Goal: Task Accomplishment & Management: Manage account settings

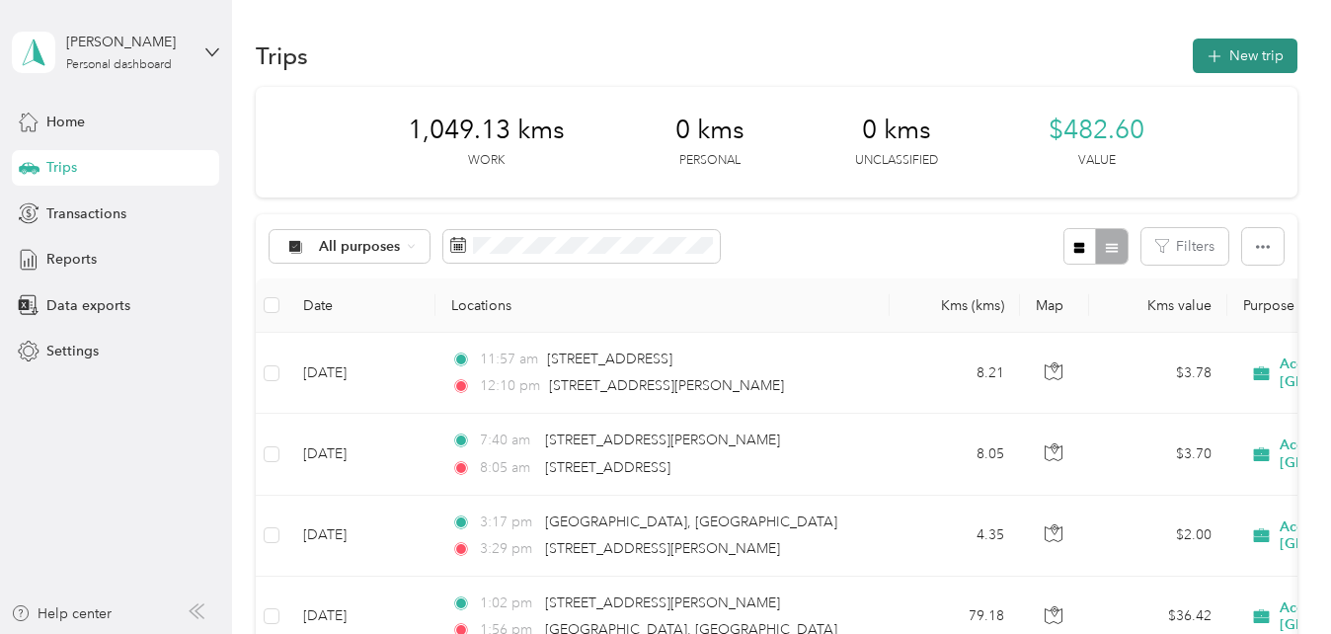
click at [1231, 65] on button "New trip" at bounding box center [1244, 55] width 105 height 35
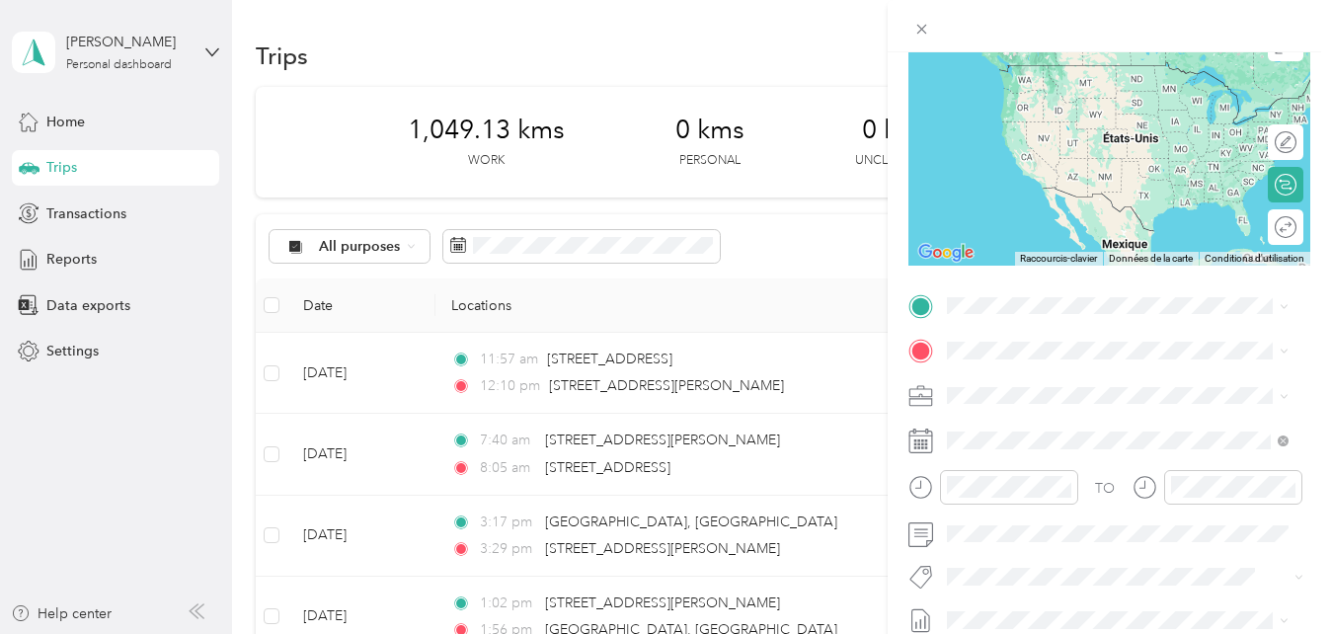
scroll to position [191, 0]
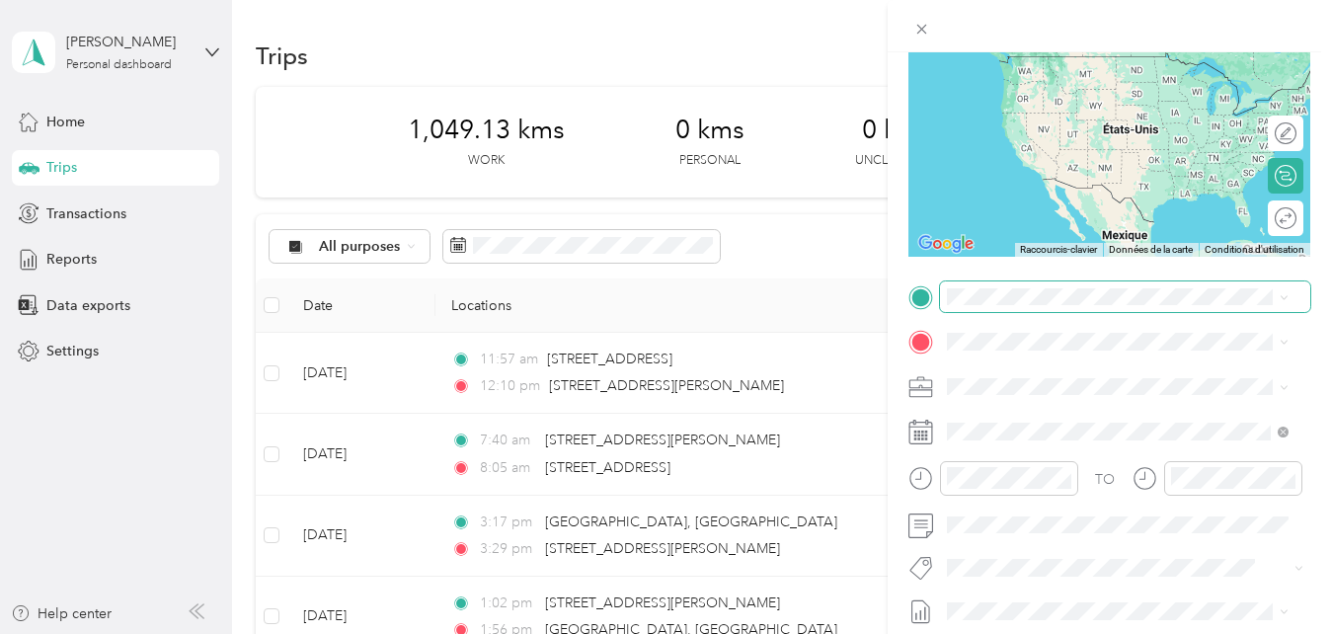
click at [1032, 283] on span at bounding box center [1125, 297] width 370 height 32
click at [1042, 376] on span "90 Rue Taschereau Trois-Rivières, Quebec G8W 1G9, Canada" at bounding box center [1100, 368] width 235 height 18
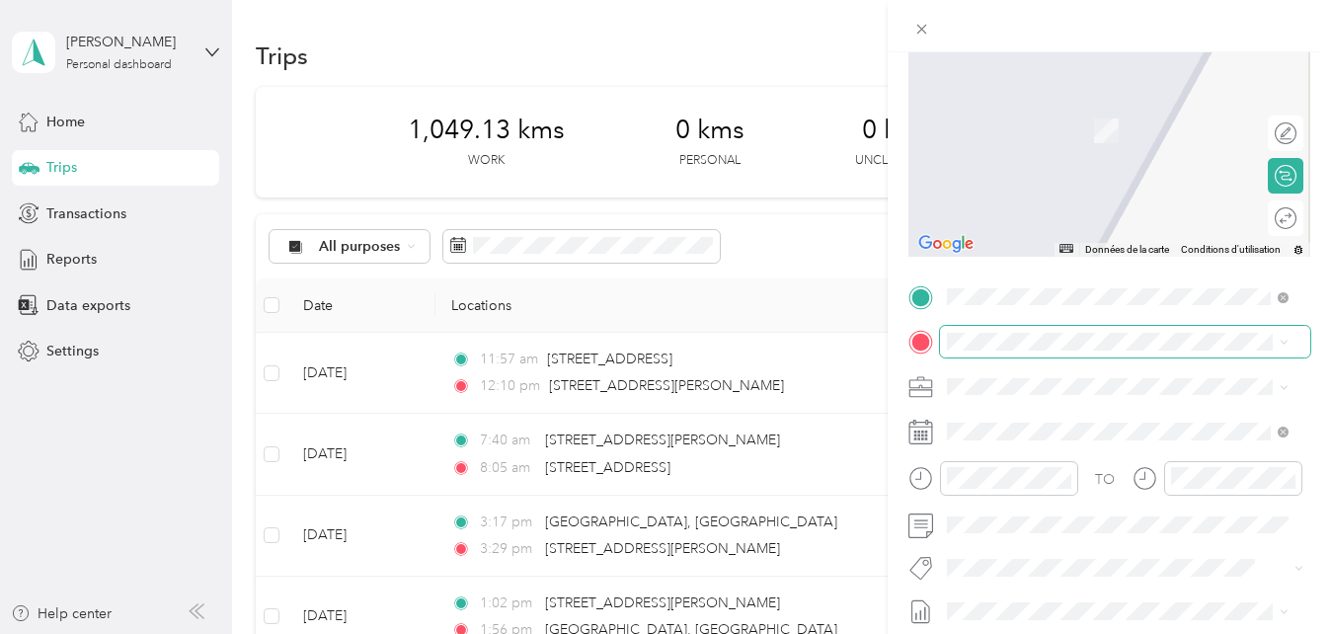
click at [1011, 350] on span at bounding box center [1125, 342] width 370 height 32
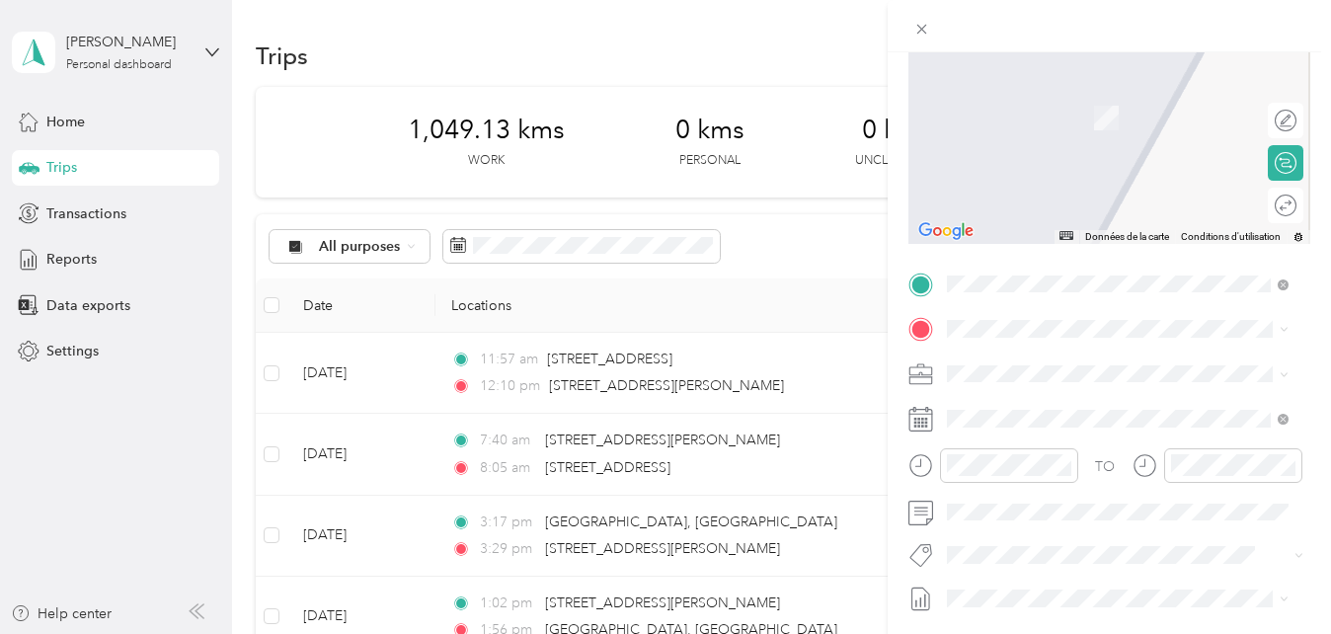
scroll to position [205, 0]
click at [1026, 489] on span "400 Boulevard Saint-Joseph Drummondville, Quebec J2C 2A8, Canada" at bounding box center [1100, 480] width 235 height 18
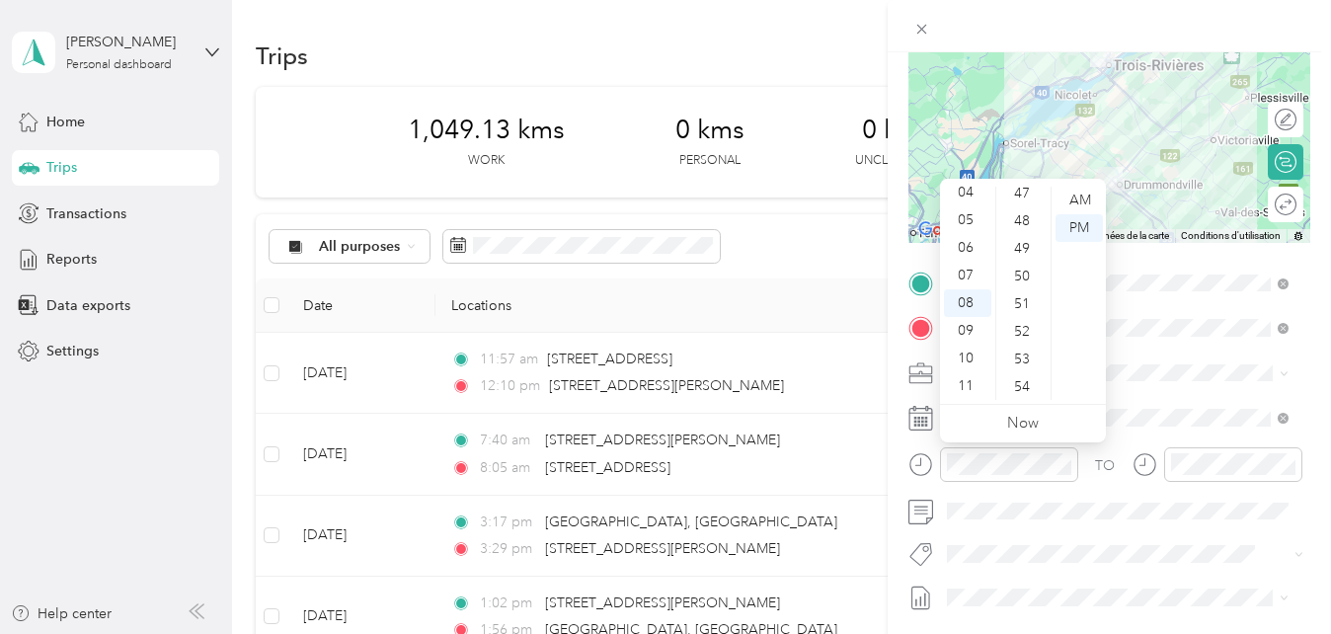
scroll to position [1445, 0]
click at [1021, 302] on div "56" at bounding box center [1023, 303] width 47 height 28
click at [1078, 203] on div "AM" at bounding box center [1078, 201] width 47 height 28
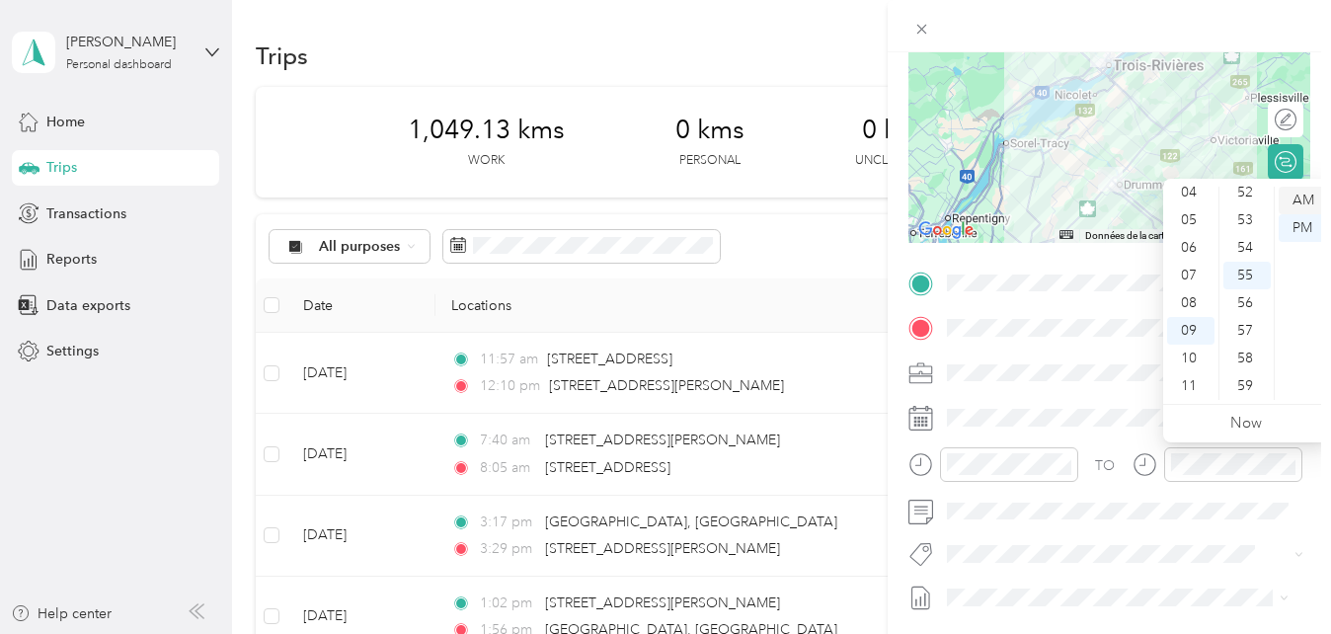
click at [1310, 196] on div "AM" at bounding box center [1301, 201] width 47 height 28
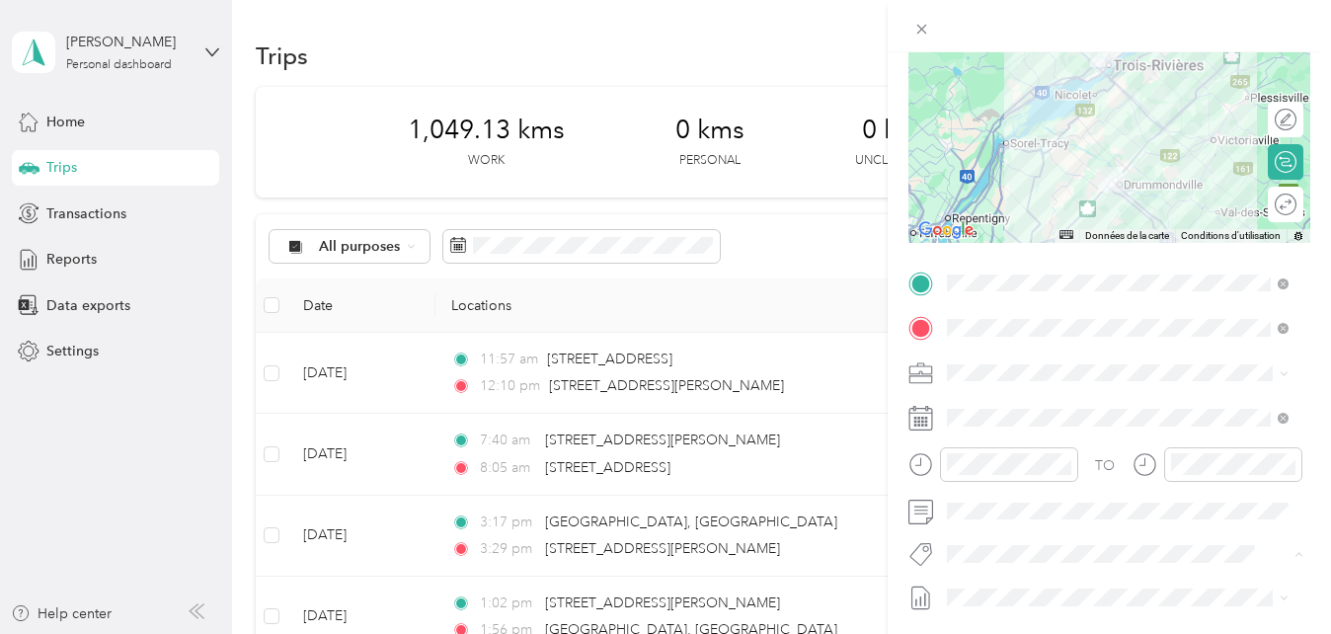
click at [1015, 518] on span "Fab Team - R" at bounding box center [1002, 519] width 71 height 18
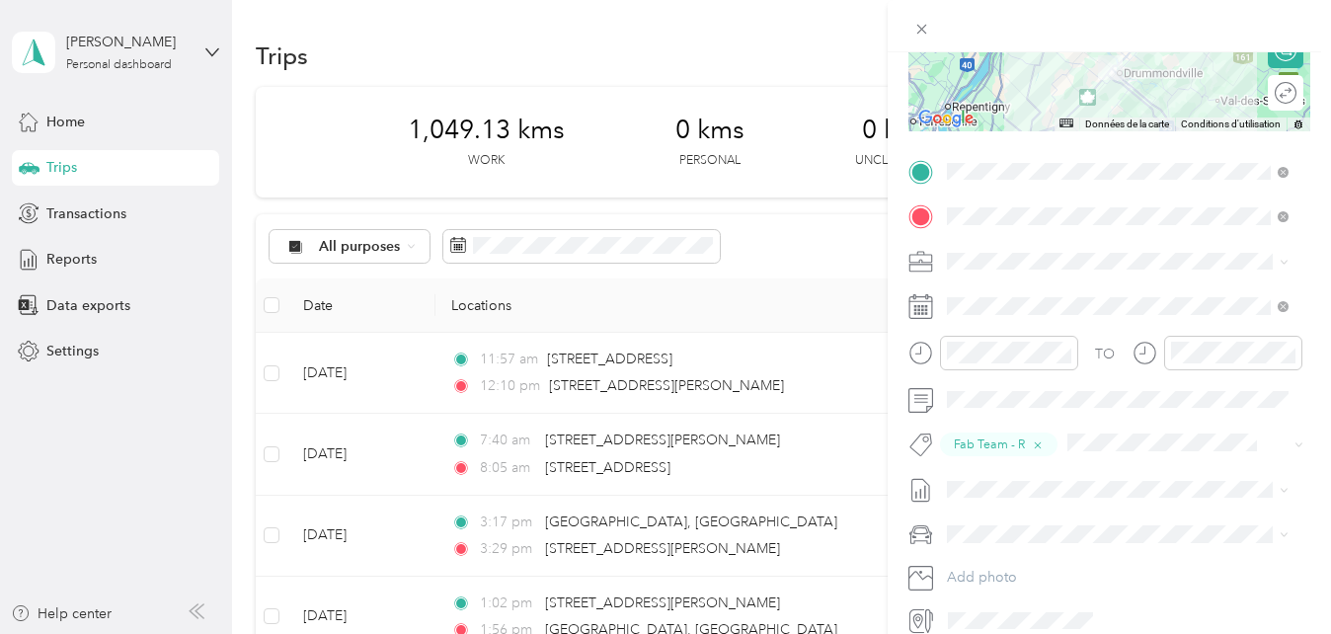
scroll to position [0, 0]
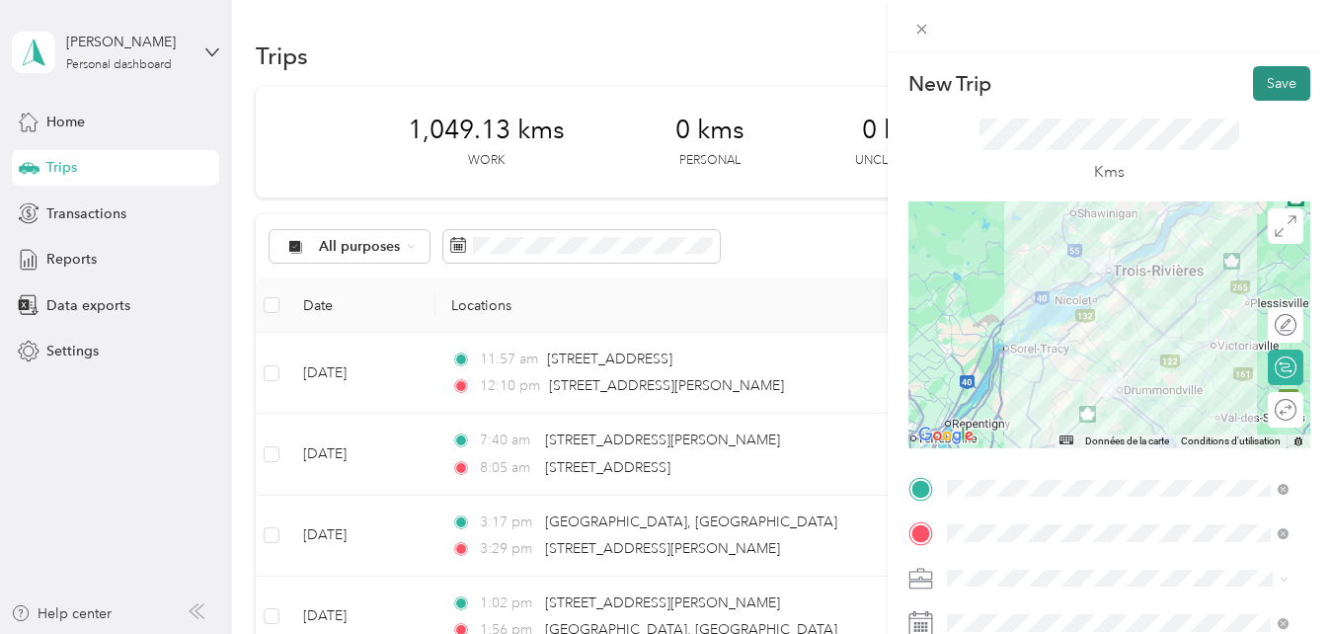
click at [1258, 76] on button "Save" at bounding box center [1281, 83] width 57 height 35
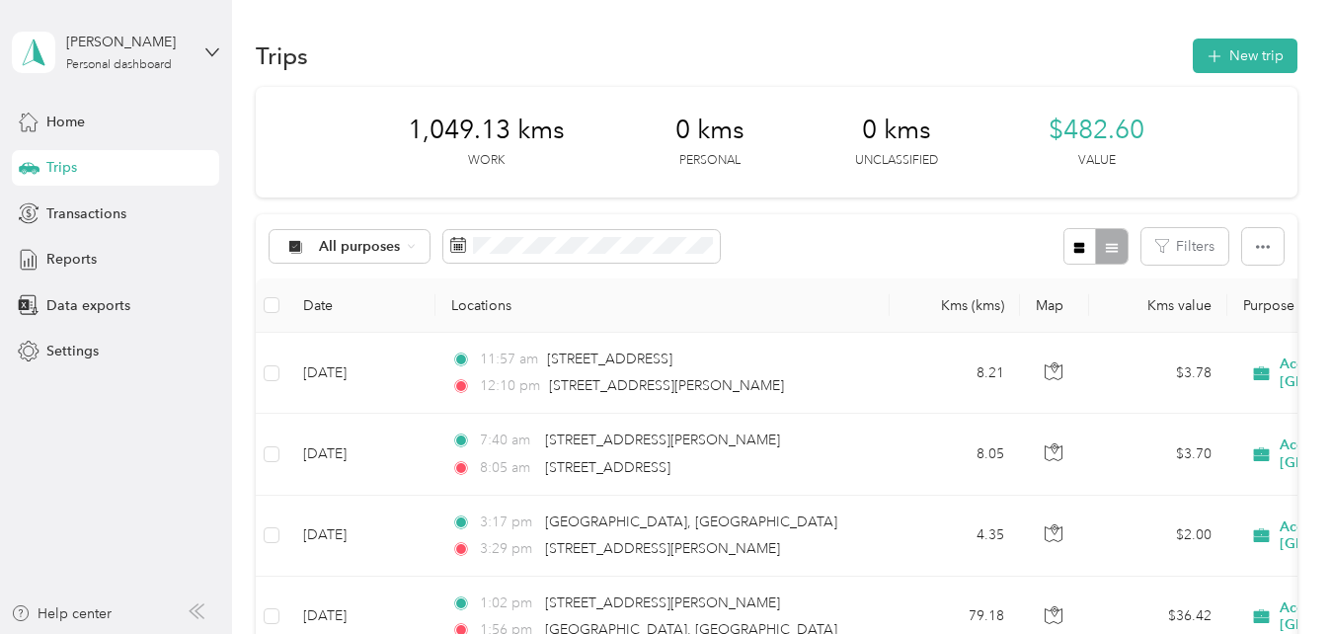
click at [1253, 95] on div "1,049.13 kms Work 0 kms Personal 0 kms Unclassified $482.60 Value" at bounding box center [776, 142] width 1040 height 111
click at [1245, 47] on button "New trip" at bounding box center [1244, 55] width 105 height 35
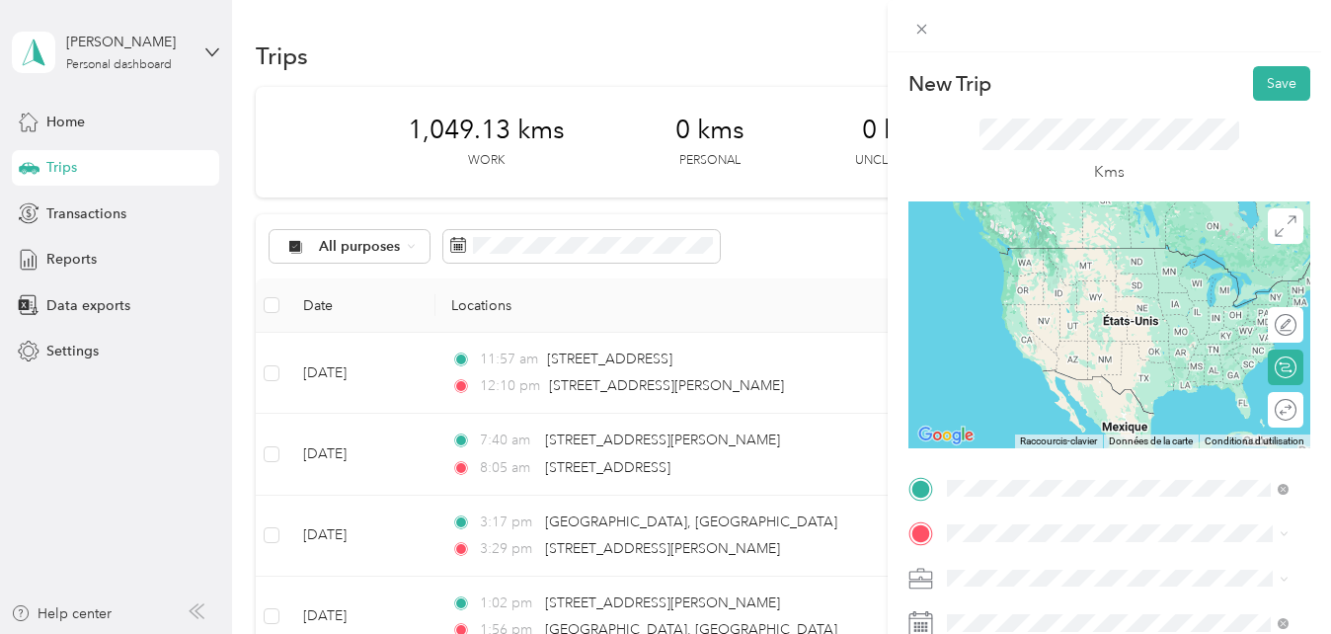
click at [1029, 338] on span "400 Boulevard Saint-Joseph Drummondville, Quebec J2C 2A8, Canada" at bounding box center [1100, 329] width 235 height 18
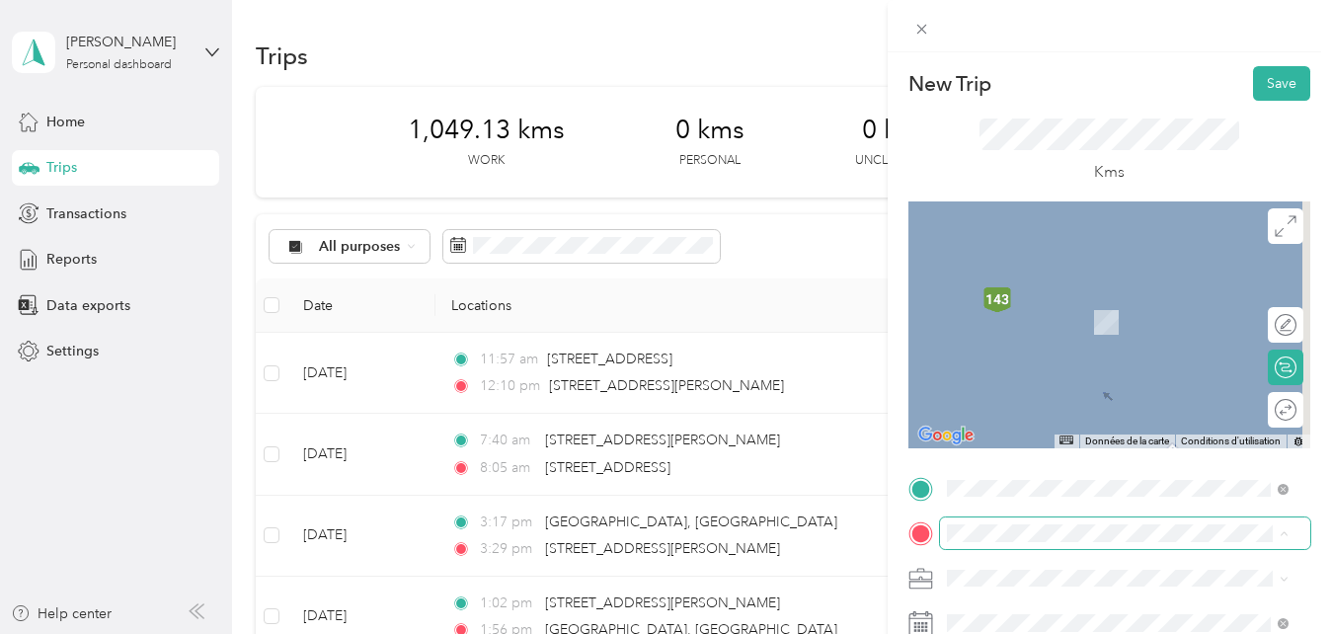
click at [994, 544] on span at bounding box center [1125, 533] width 370 height 32
click at [1060, 302] on span "1205 Boulevard René-Lévesque Drummondville, Quebec J2C 7V4, Canada" at bounding box center [1100, 293] width 235 height 18
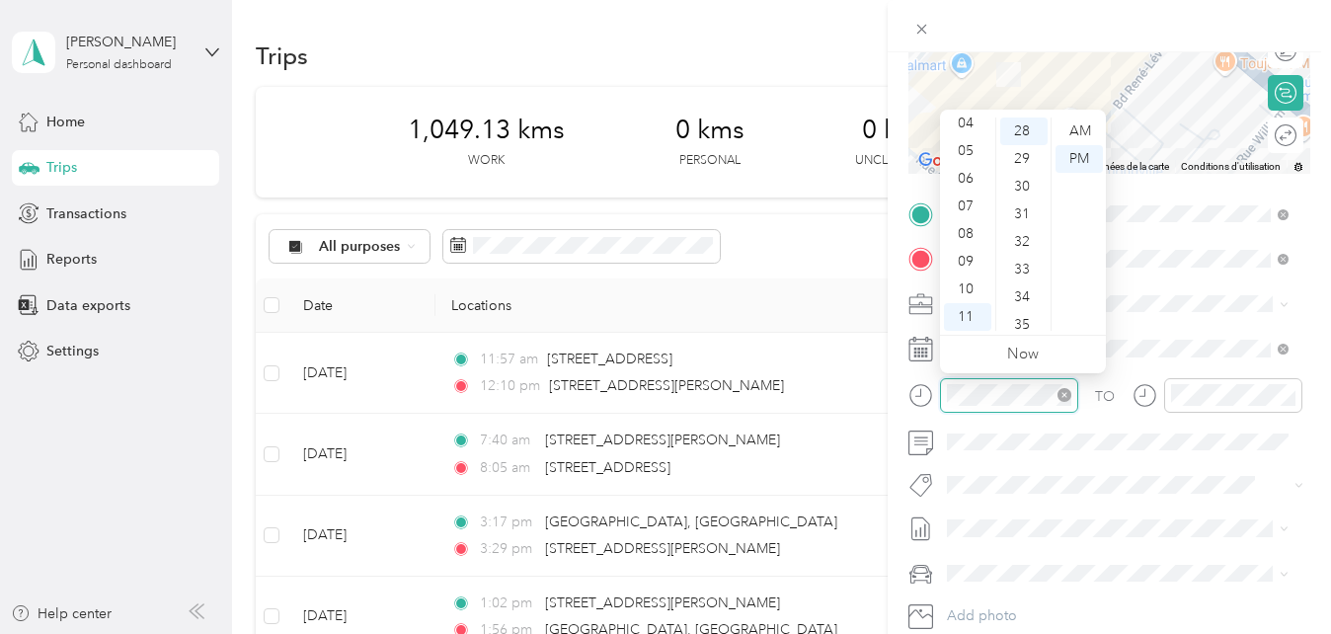
scroll to position [774, 0]
click at [1078, 131] on div "AM" at bounding box center [1078, 131] width 47 height 28
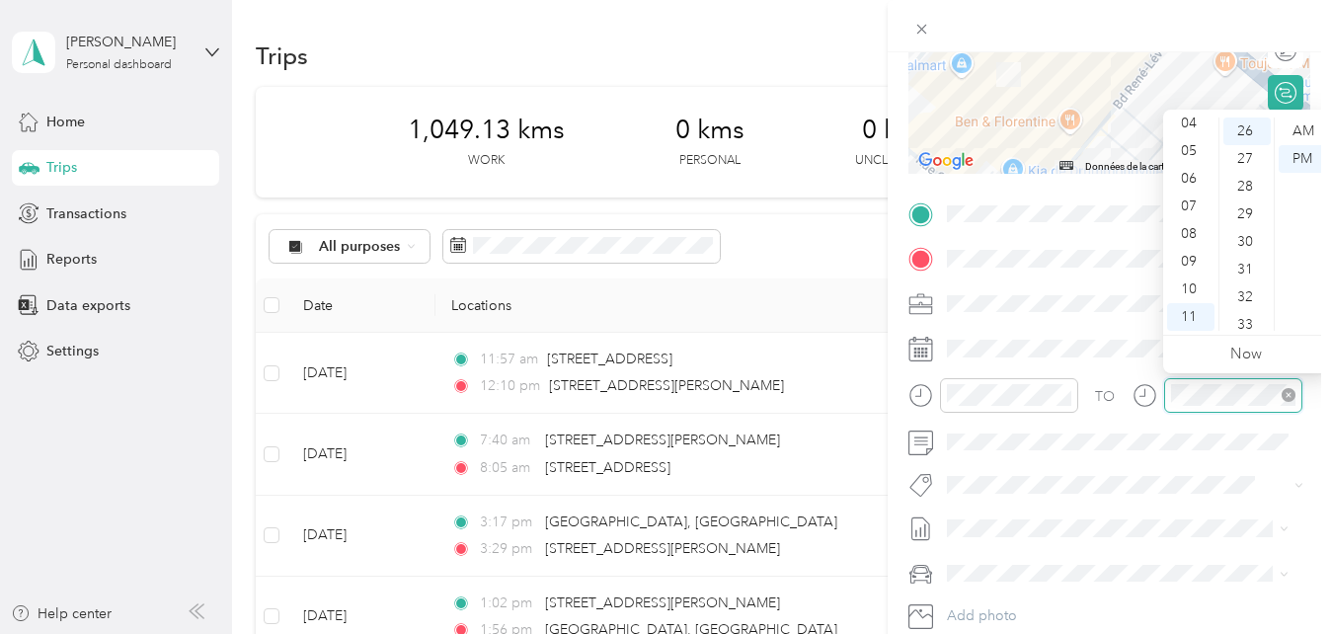
scroll to position [884, 0]
click at [1298, 126] on div "AM" at bounding box center [1301, 131] width 47 height 28
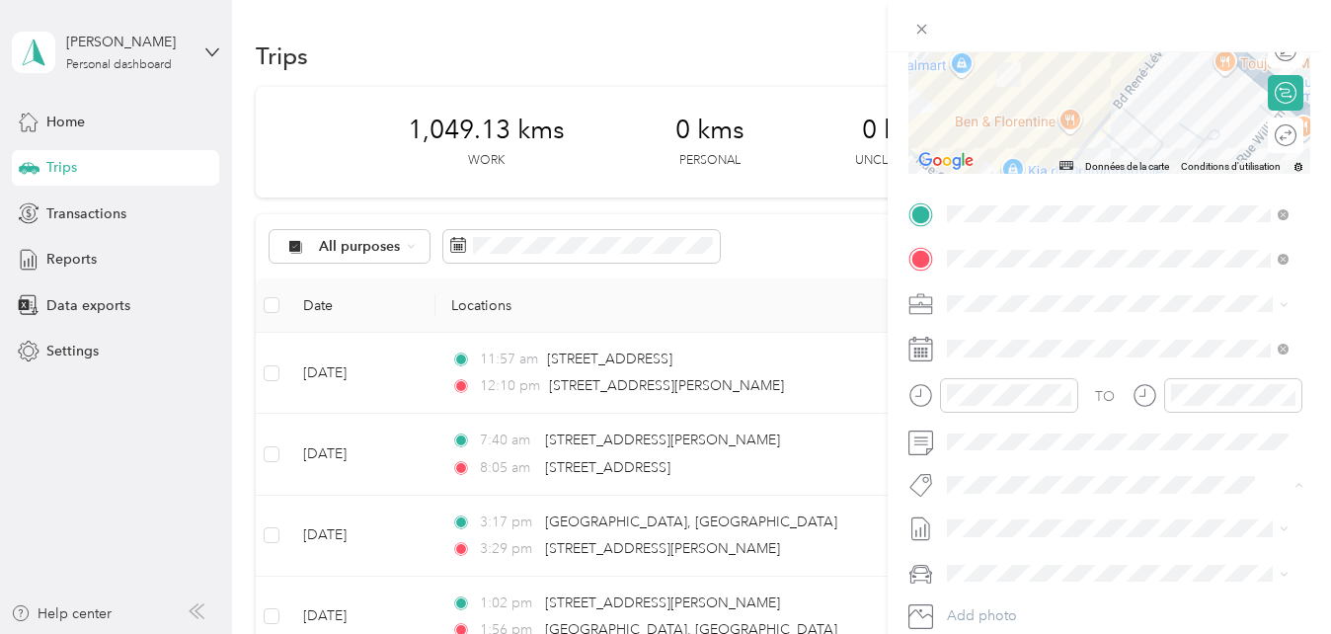
click at [1007, 589] on span "Fab Team - R" at bounding box center [1002, 596] width 71 height 18
click at [1028, 522] on span "Fab Beiersdorf" at bounding box center [1007, 523] width 80 height 18
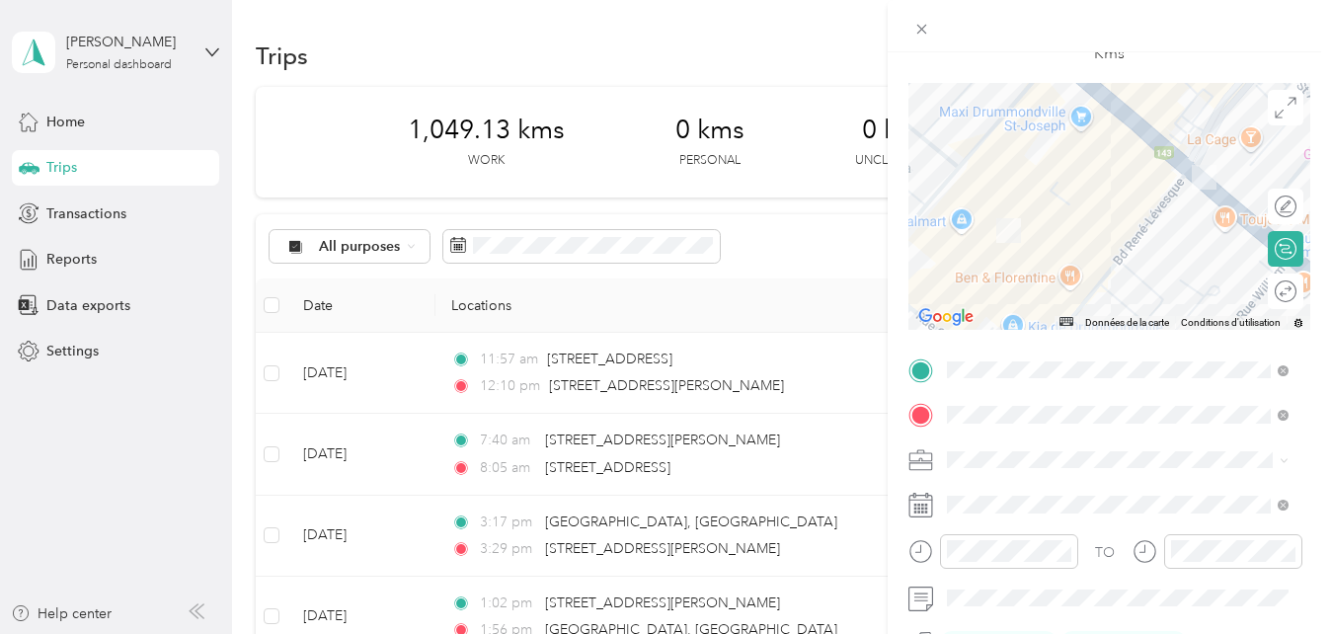
scroll to position [0, 0]
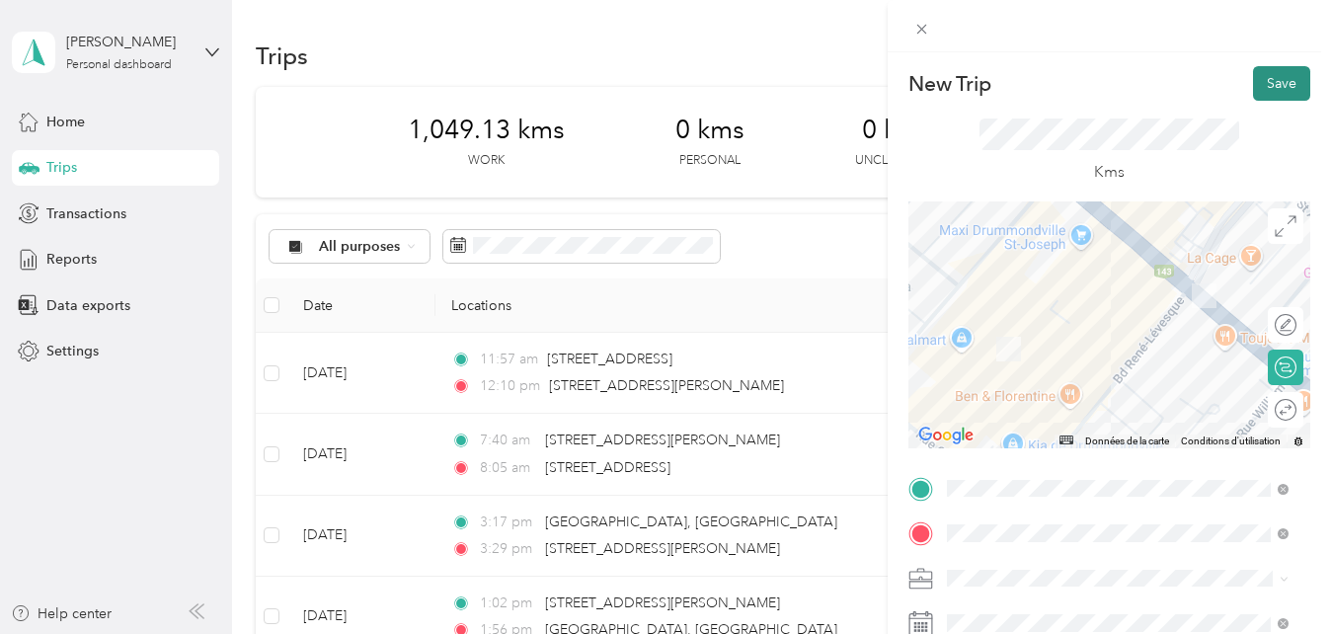
click at [1265, 83] on button "Save" at bounding box center [1281, 83] width 57 height 35
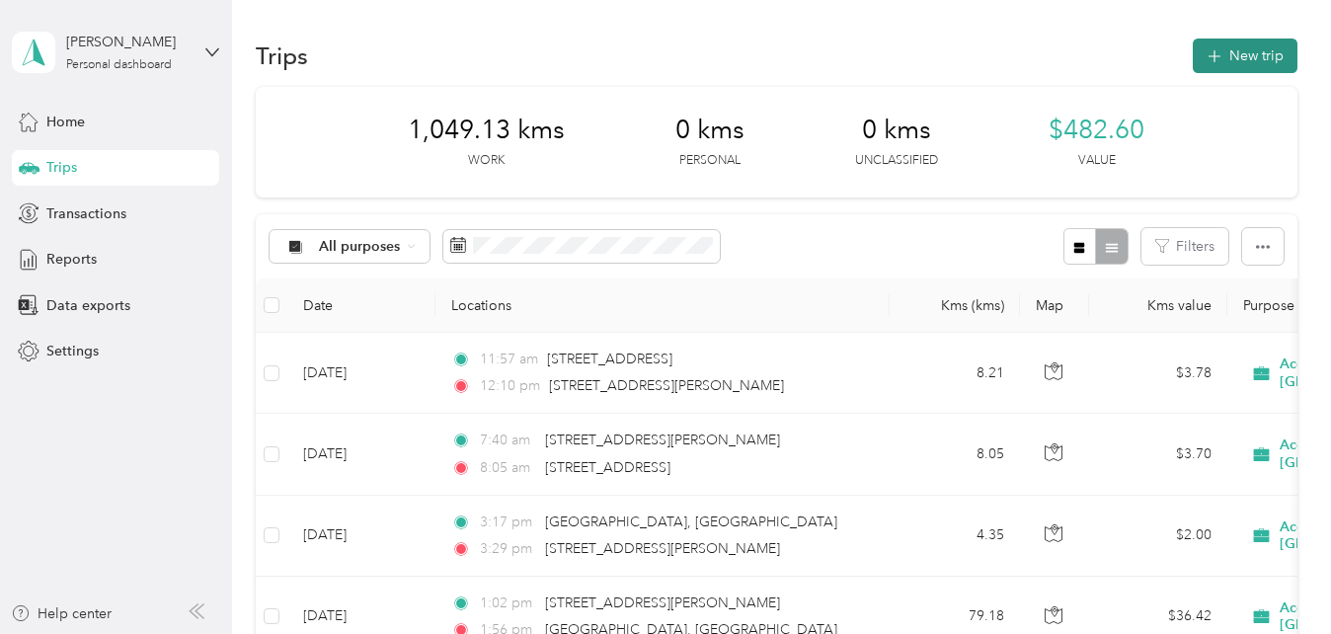
click at [1219, 54] on icon "button" at bounding box center [1213, 56] width 23 height 23
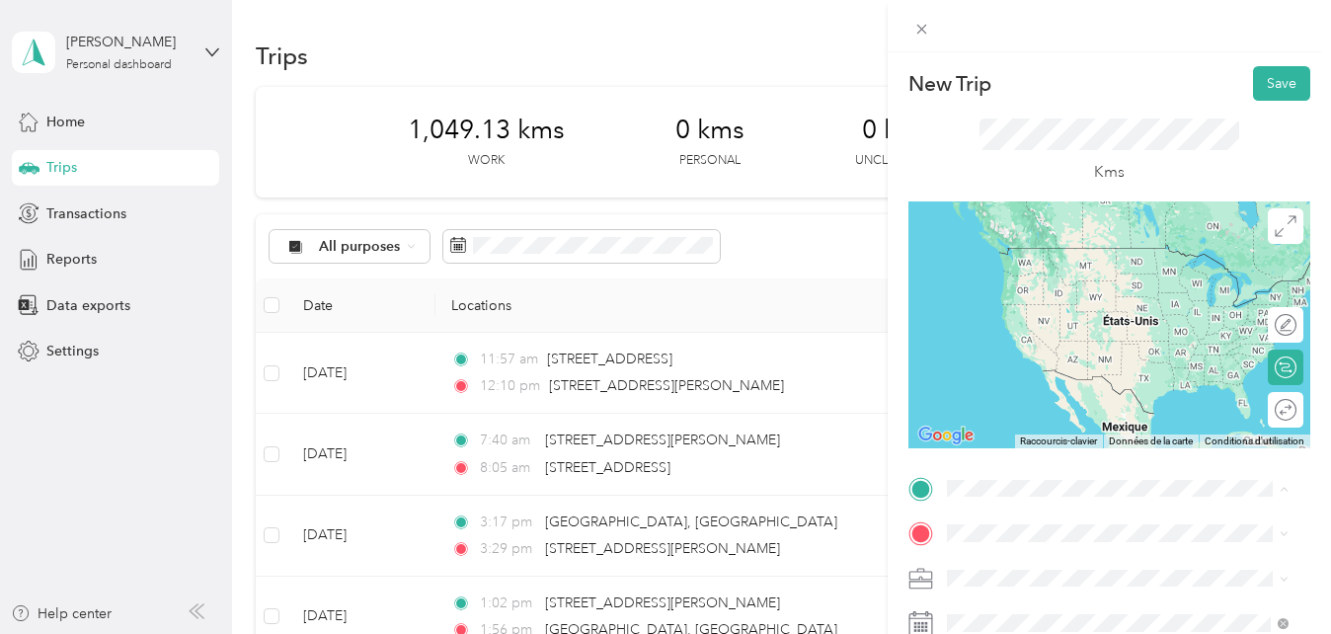
click at [1048, 257] on span "1205 Boulevard René-Lévesque Drummondville, Quebec J2C 7V4, Canada" at bounding box center [1100, 248] width 235 height 18
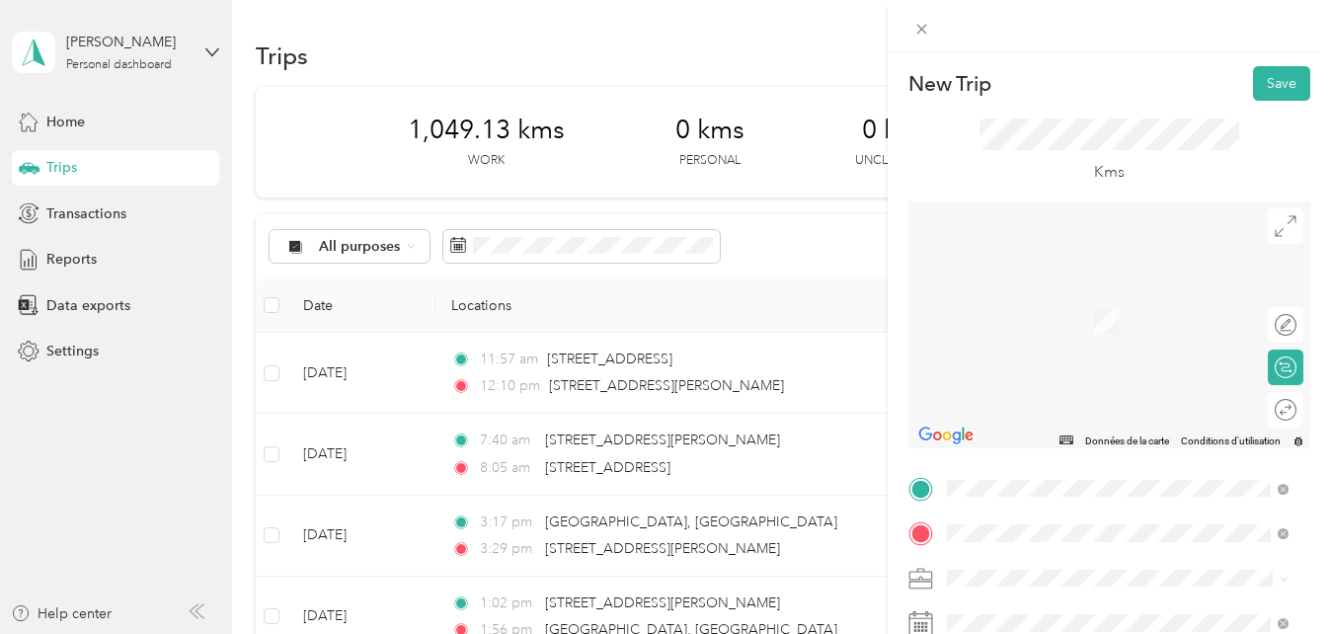
click at [1057, 300] on span "90 Rue Taschereau Trois-Rivières, Quebec G8W 1G9, Canada" at bounding box center [1100, 293] width 235 height 18
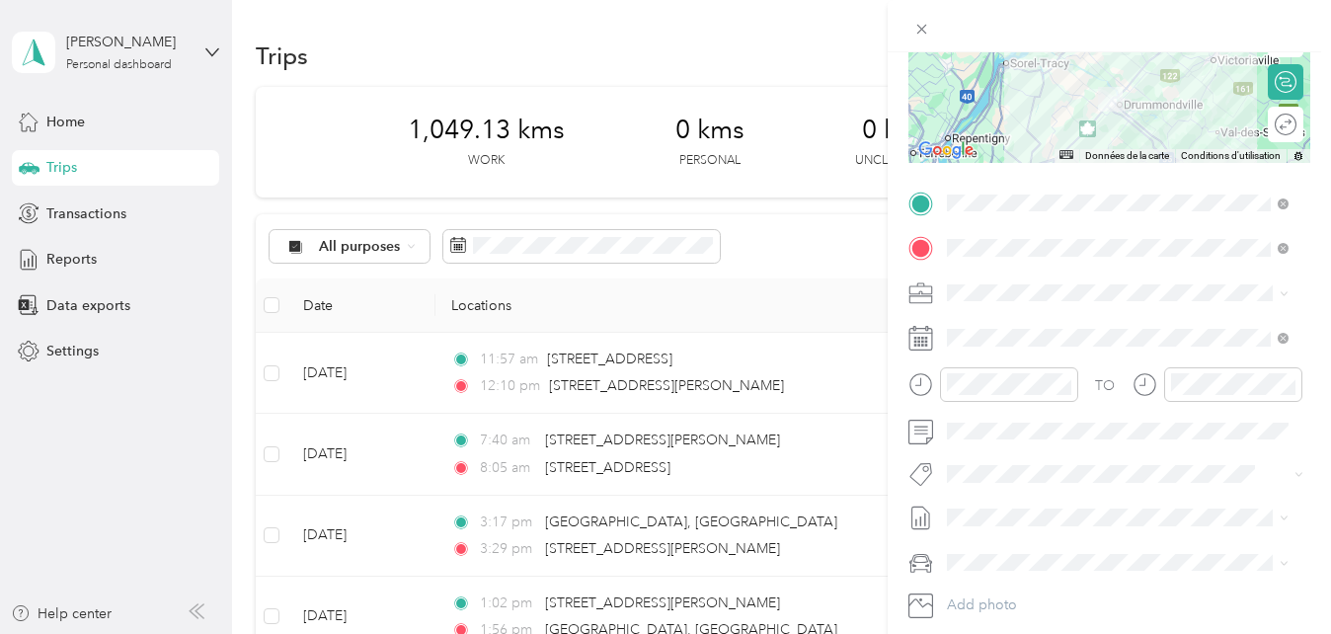
scroll to position [358, 0]
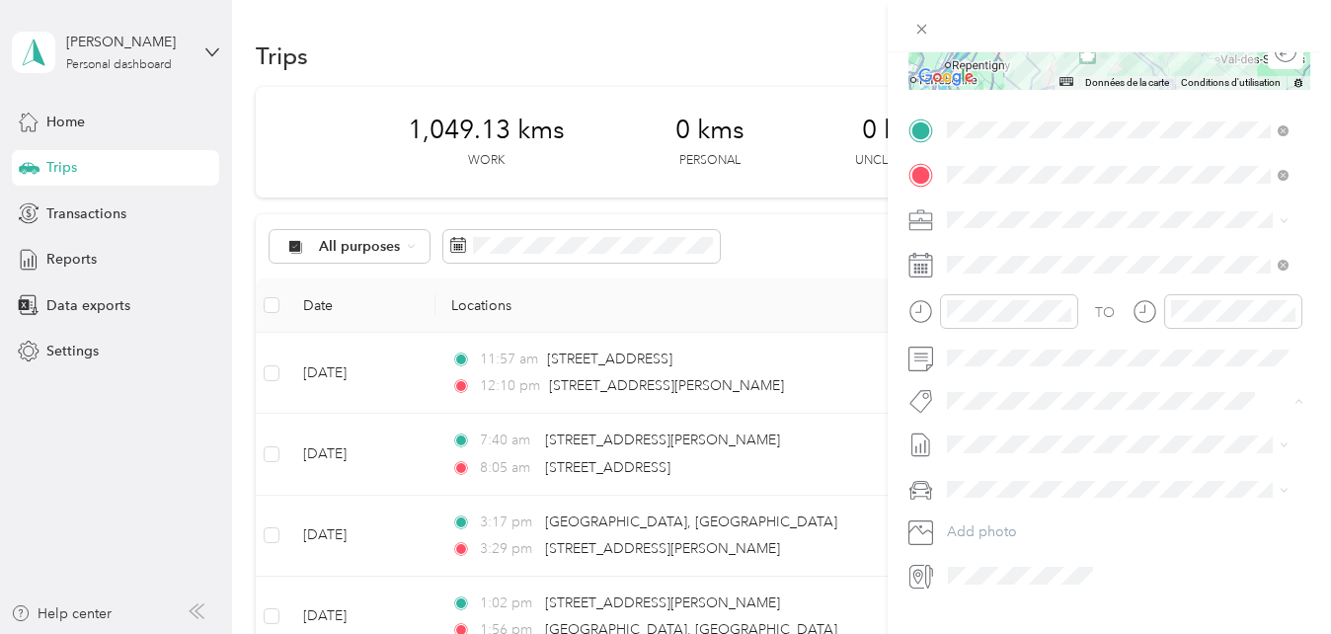
click at [1006, 427] on span "Fab Beiersdorf" at bounding box center [1007, 436] width 80 height 18
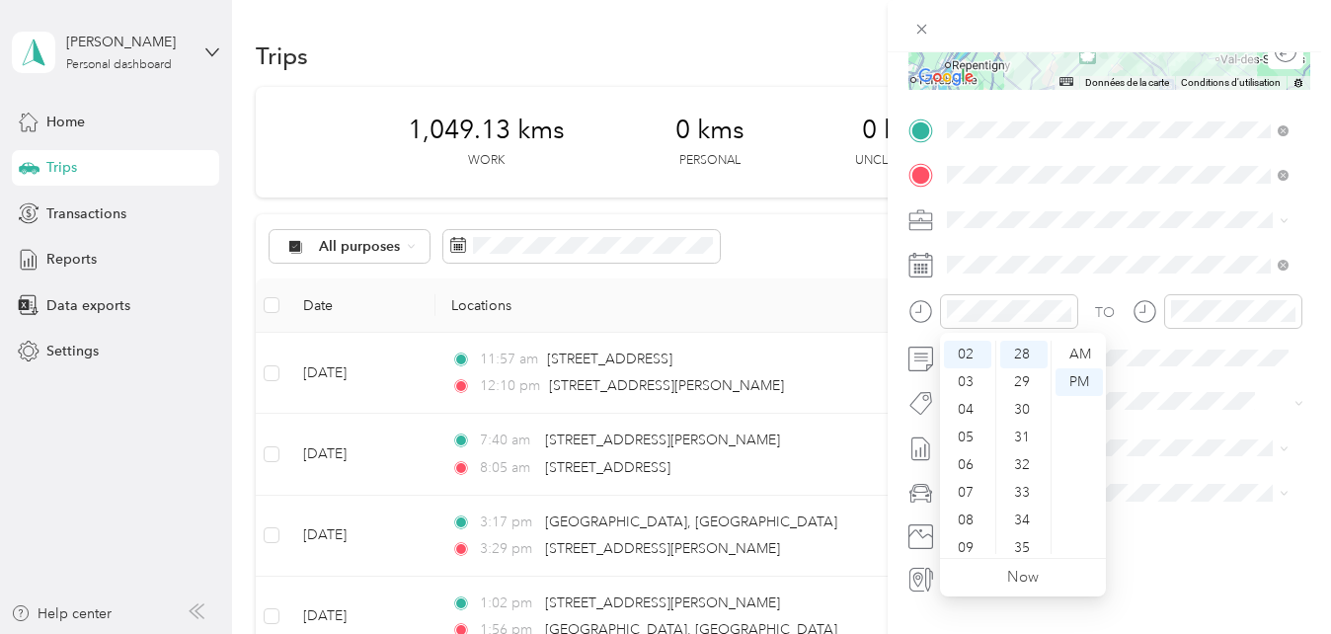
scroll to position [0, 0]
click at [1023, 414] on div "02" at bounding box center [1023, 410] width 47 height 28
click at [1084, 373] on div "PM" at bounding box center [1078, 382] width 47 height 28
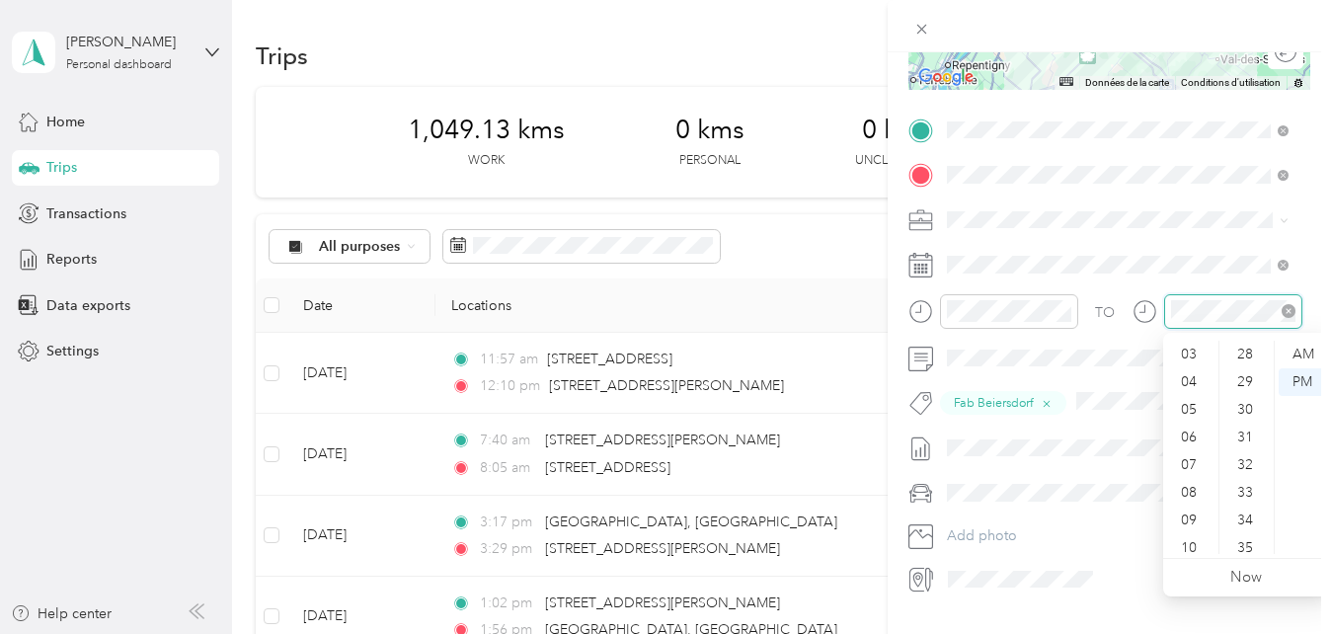
scroll to position [1445, 0]
click at [1299, 380] on div "PM" at bounding box center [1301, 382] width 47 height 28
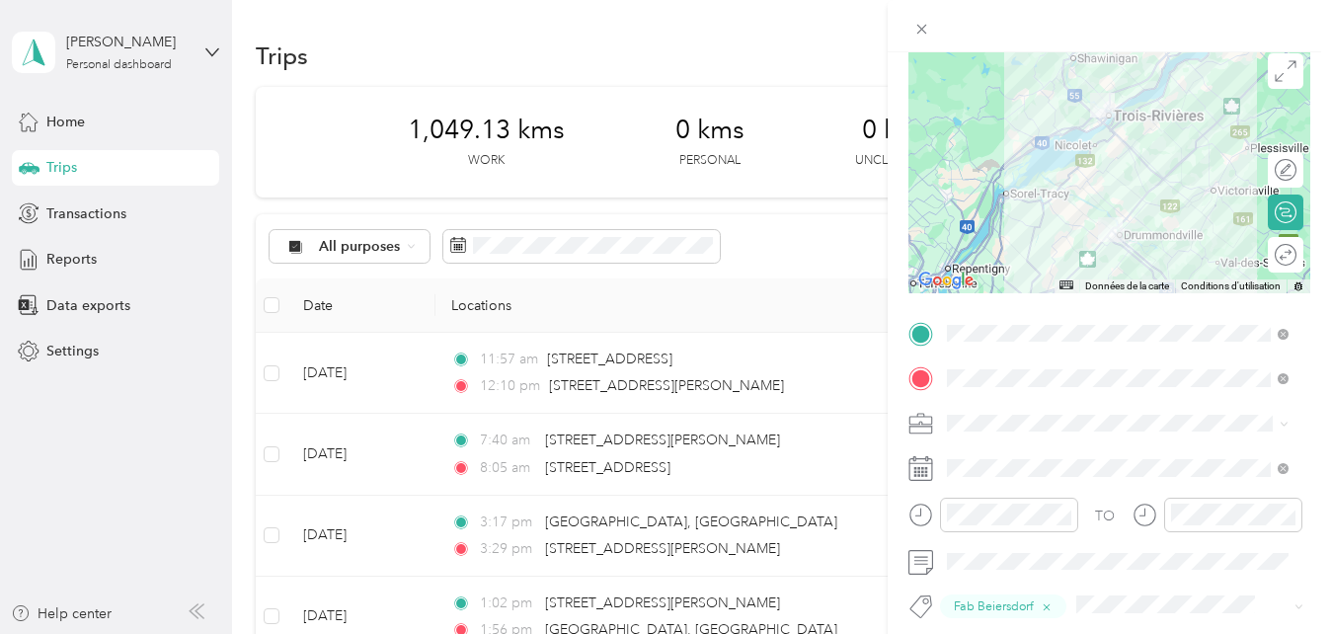
scroll to position [0, 0]
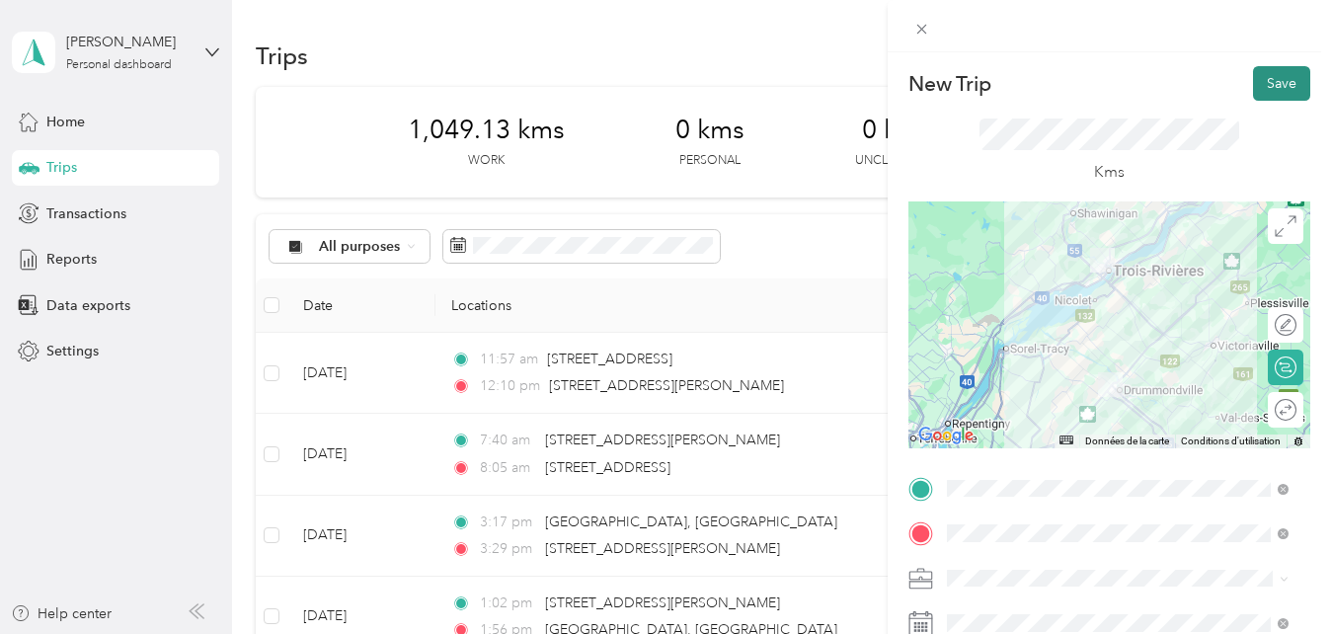
click at [1258, 85] on button "Save" at bounding box center [1281, 83] width 57 height 35
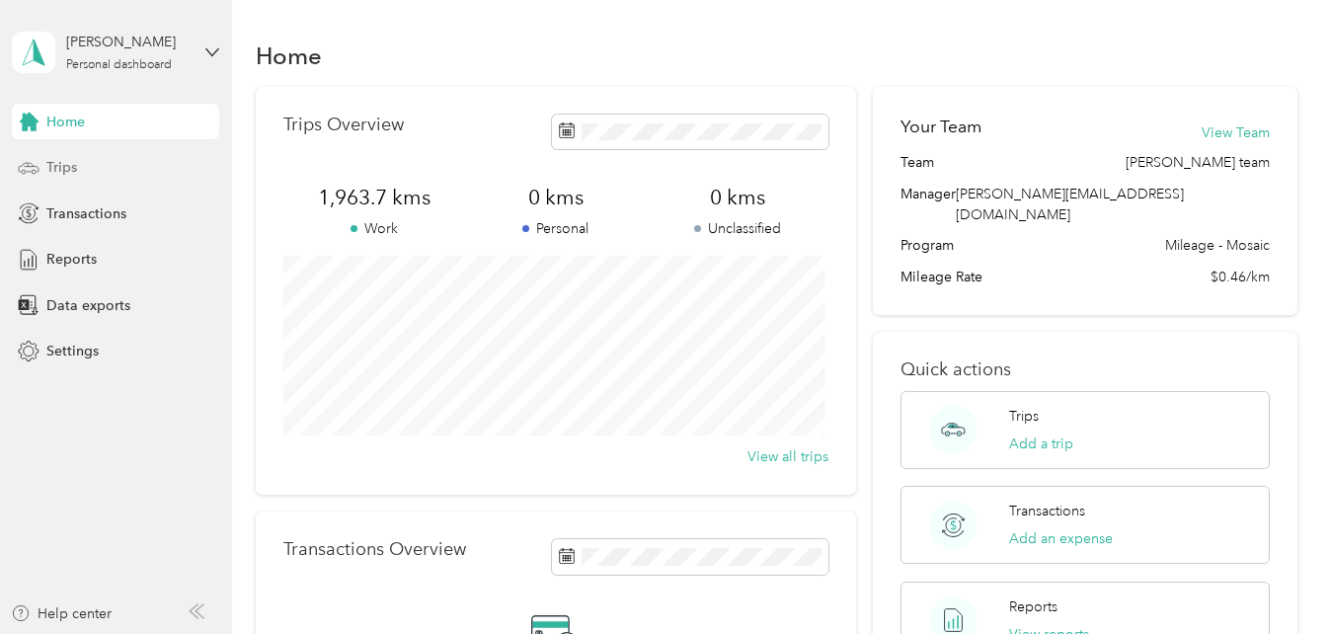
click at [107, 171] on div "Trips" at bounding box center [115, 168] width 207 height 36
